Goal: Transaction & Acquisition: Purchase product/service

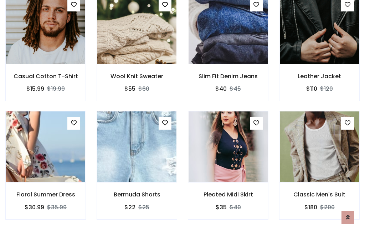
click at [182, 117] on div "Pleated Midi Skirt $35 $40" at bounding box center [227, 170] width 91 height 118
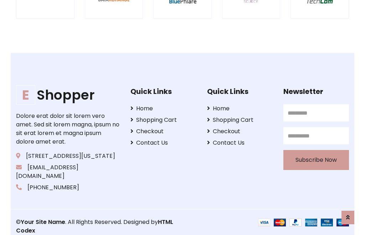
scroll to position [1357, 0]
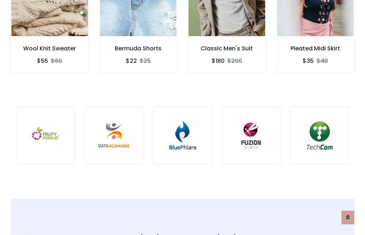
click at [182, 117] on img at bounding box center [182, 135] width 41 height 41
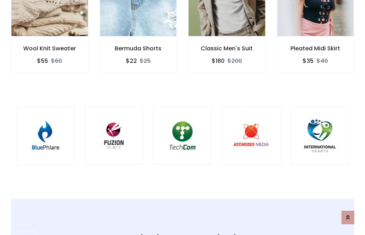
click at [182, 117] on img at bounding box center [182, 135] width 41 height 41
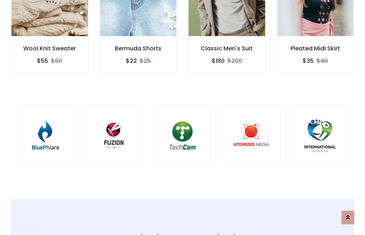
click at [182, 117] on img at bounding box center [182, 135] width 41 height 41
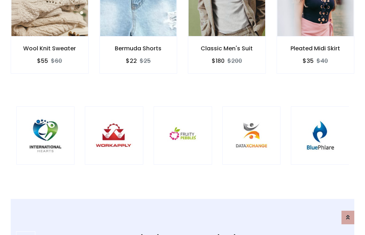
scroll to position [0, 0]
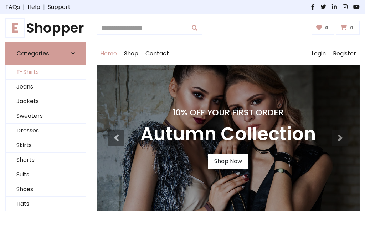
click at [46, 72] on link "T-Shirts" at bounding box center [46, 72] width 80 height 15
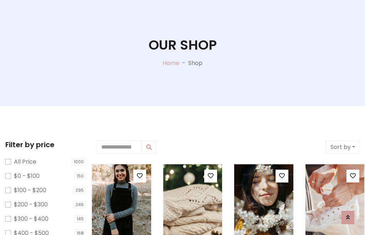
scroll to position [36, 0]
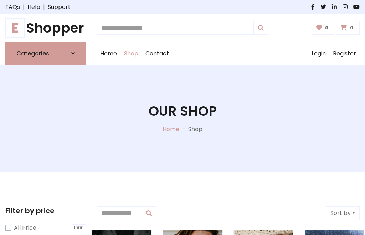
click at [46, 28] on h1 "E Shopper" at bounding box center [45, 28] width 81 height 16
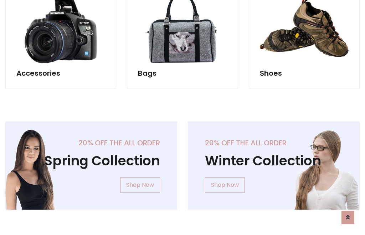
scroll to position [692, 0]
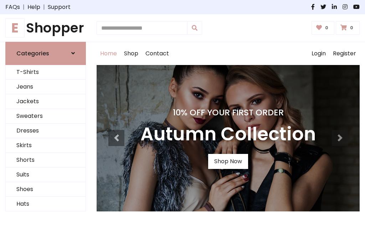
scroll to position [234, 0]
